Goal: Information Seeking & Learning: Learn about a topic

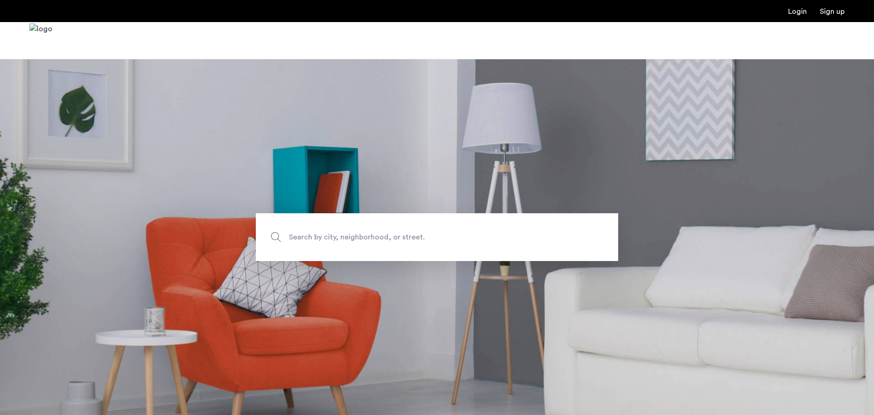
click at [323, 235] on span "Search by city, neighborhood, or street." at bounding box center [416, 237] width 254 height 12
click at [323, 235] on input "Search by city, neighborhood, or street." at bounding box center [437, 237] width 362 height 48
click at [323, 235] on span "Search by city, neighborhood, or street." at bounding box center [416, 237] width 254 height 12
click at [323, 235] on input "Search by city, neighborhood, or street." at bounding box center [437, 237] width 362 height 48
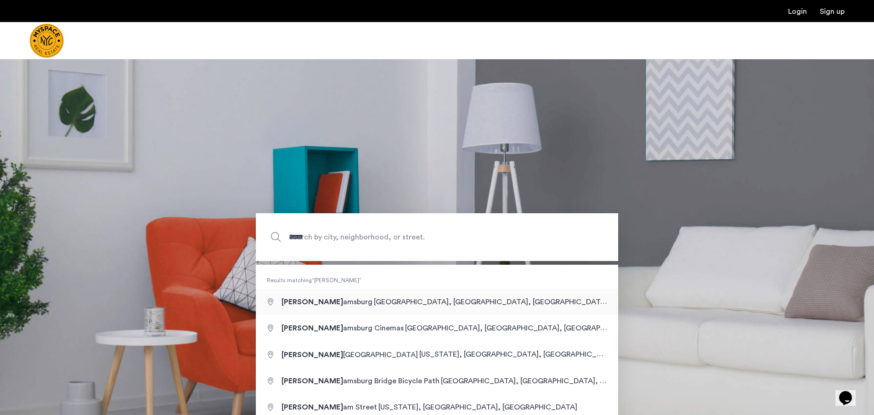
type input "**********"
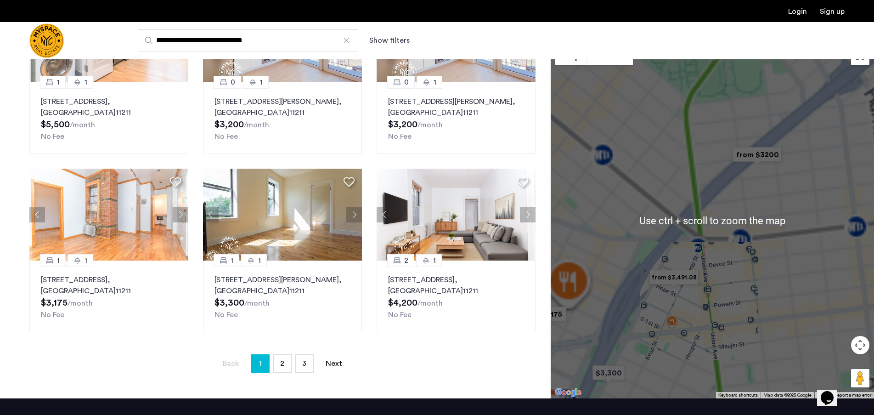
scroll to position [509, 0]
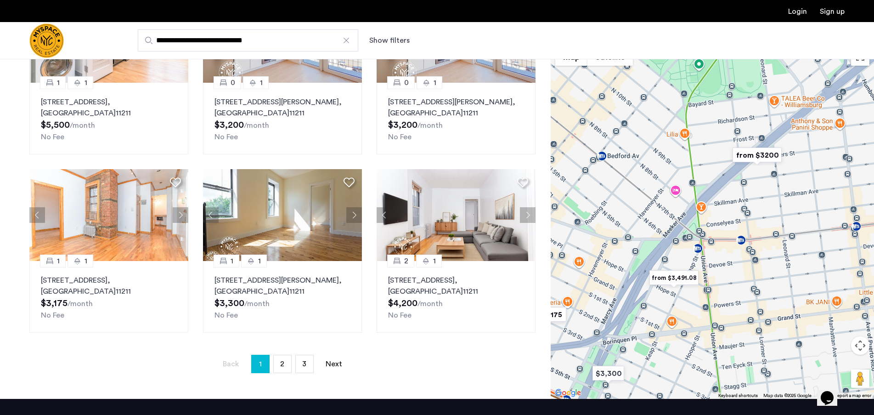
click at [762, 154] on img "from $3200" at bounding box center [757, 155] width 56 height 21
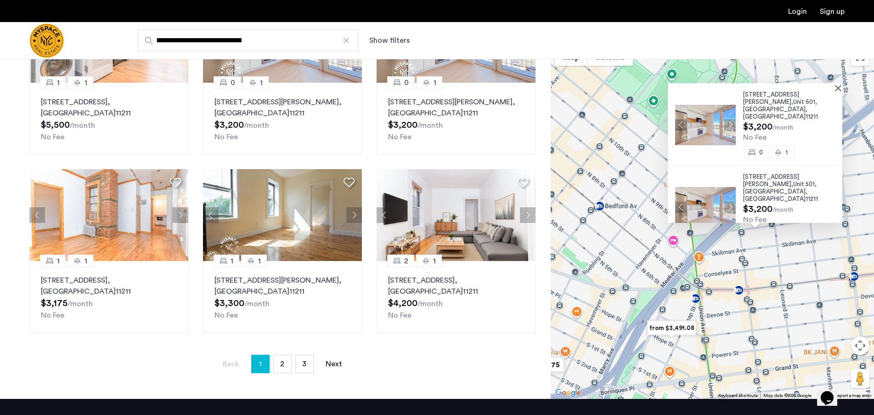
scroll to position [8, 0]
click at [282, 365] on span "2" at bounding box center [282, 363] width 4 height 7
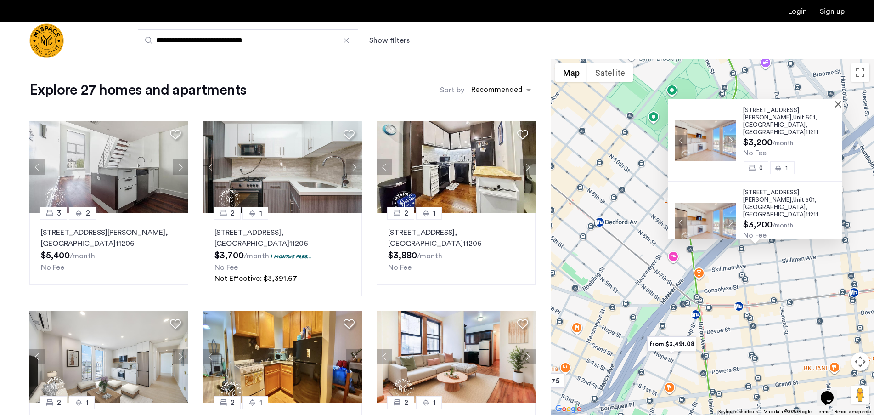
click at [698, 275] on div "280 Meeker Avenue, Unit 601, Brooklyn , NY 11211 $3,200 /month No Fee 0 1 280 M…" at bounding box center [712, 237] width 323 height 356
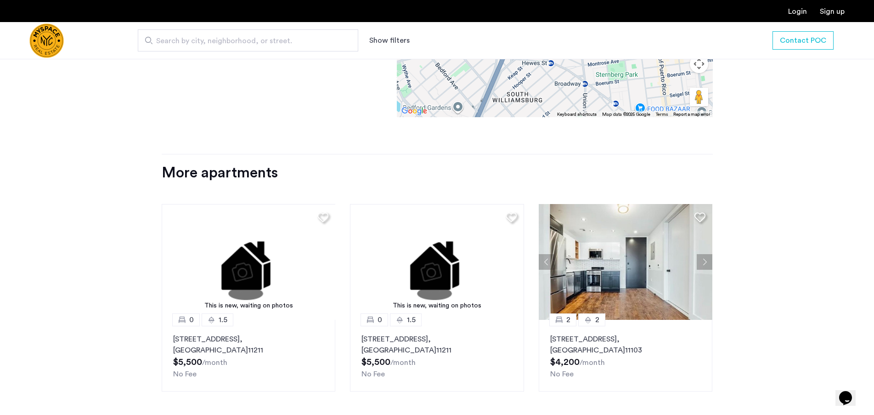
scroll to position [1092, 0]
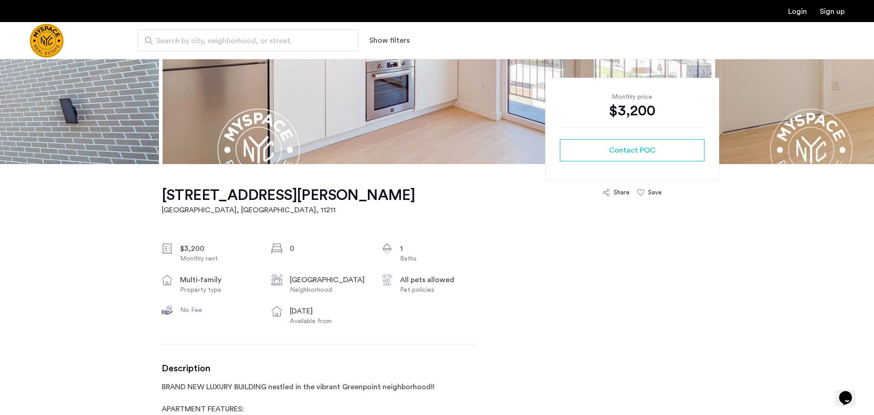
scroll to position [171, 0]
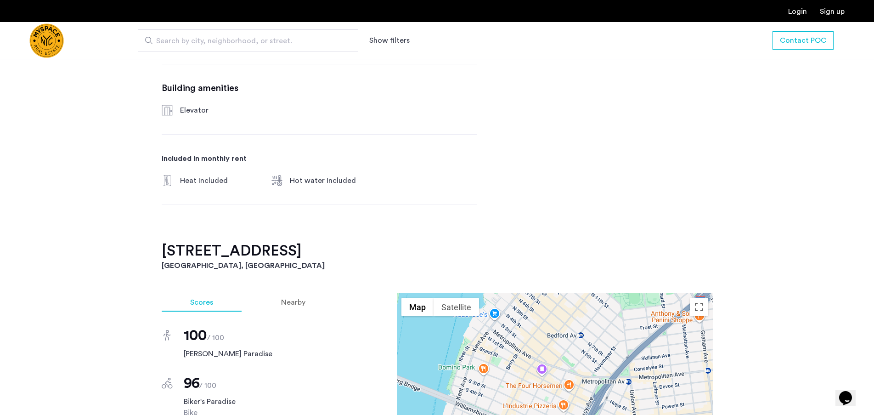
scroll to position [710, 0]
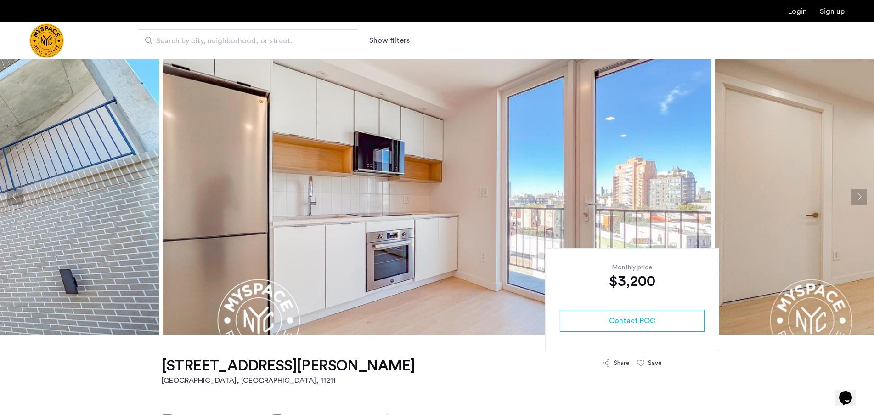
click at [39, 48] on img "Cazamio Logo" at bounding box center [46, 40] width 34 height 34
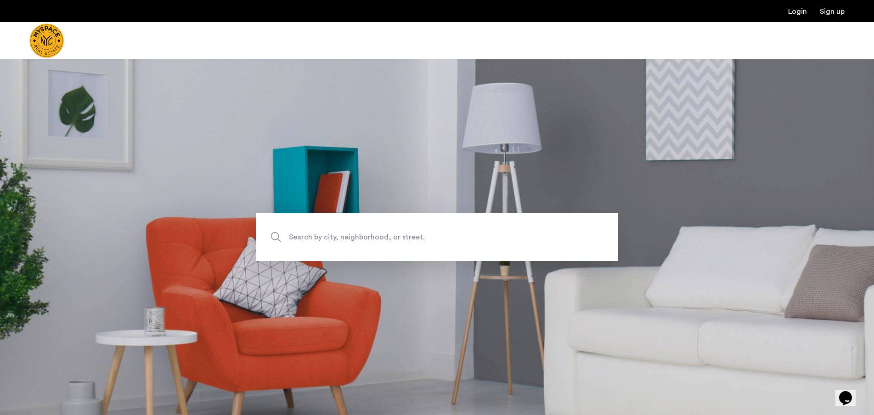
click at [39, 29] on img "Cazamio Logo" at bounding box center [46, 40] width 34 height 34
